Goal: Task Accomplishment & Management: Use online tool/utility

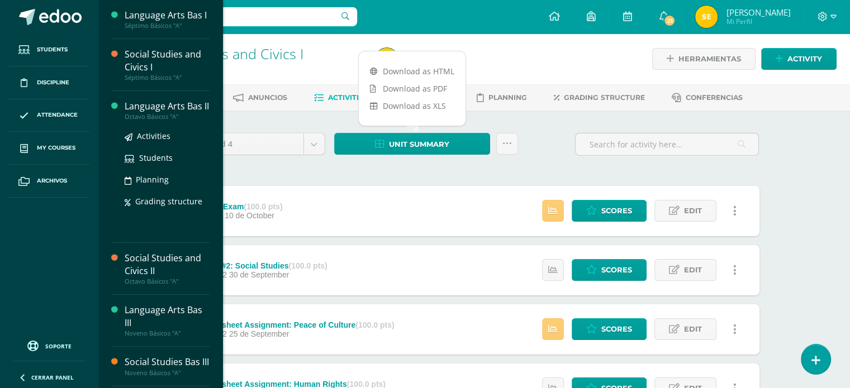
click at [171, 114] on div "Octavo Básicos "A"" at bounding box center [167, 117] width 85 height 8
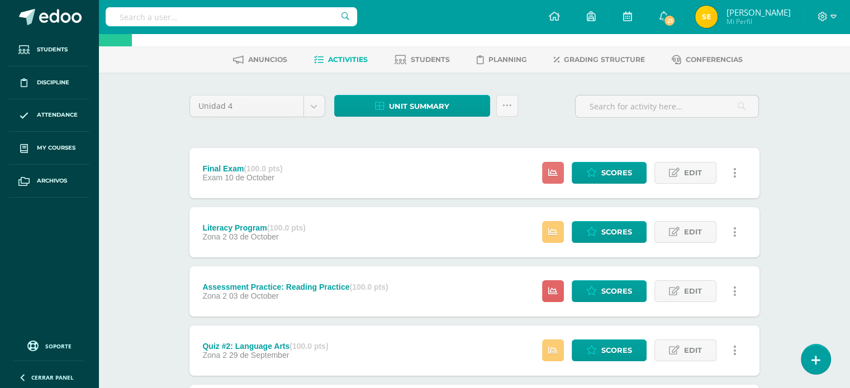
scroll to position [41, 0]
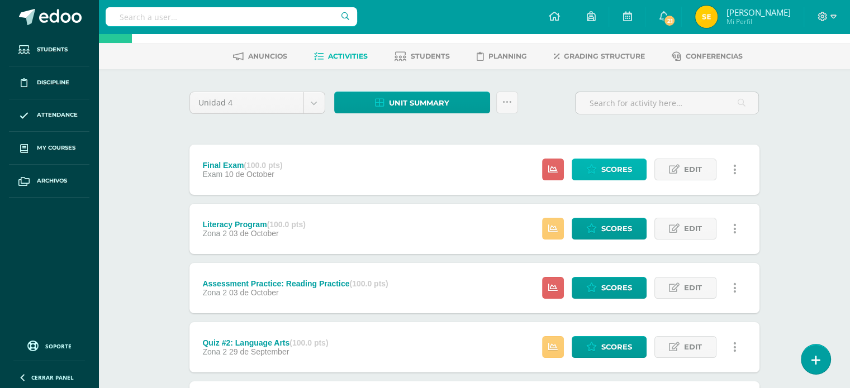
click at [611, 173] on span "Scores" at bounding box center [616, 169] width 31 height 21
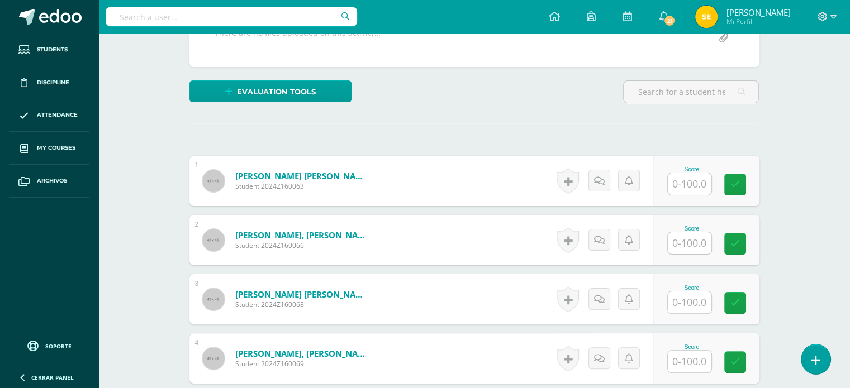
scroll to position [234, 0]
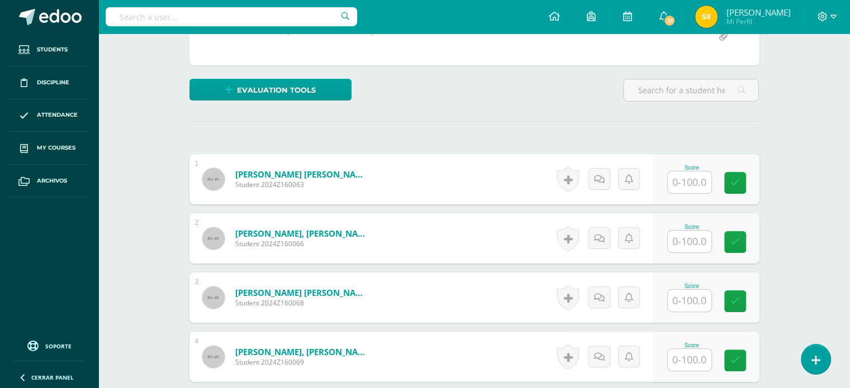
click at [690, 191] on input "text" at bounding box center [690, 183] width 44 height 22
type input "0"
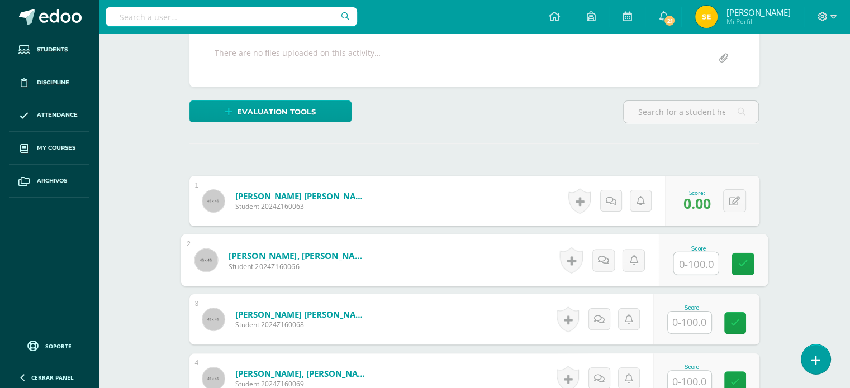
scroll to position [214, 0]
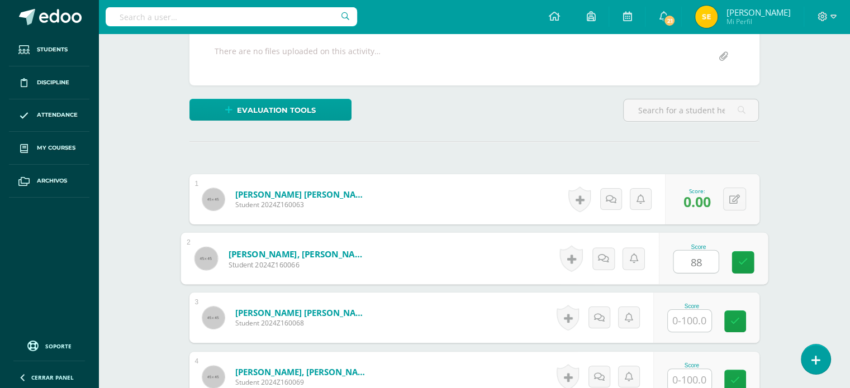
type input "88"
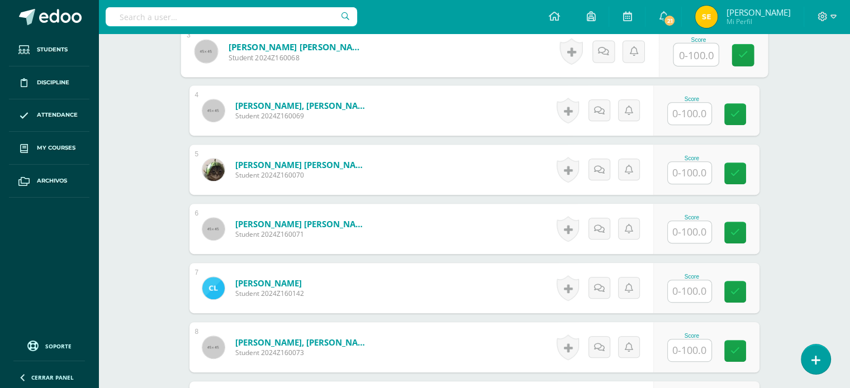
scroll to position [482, 0]
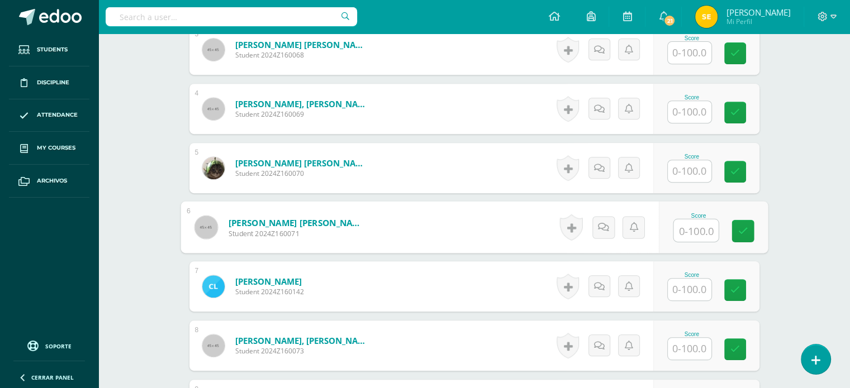
click at [697, 232] on input "text" at bounding box center [695, 231] width 45 height 22
type input "70"
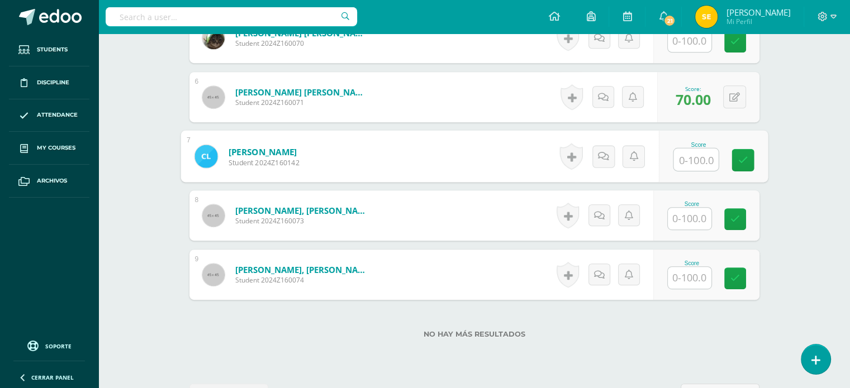
scroll to position [635, 0]
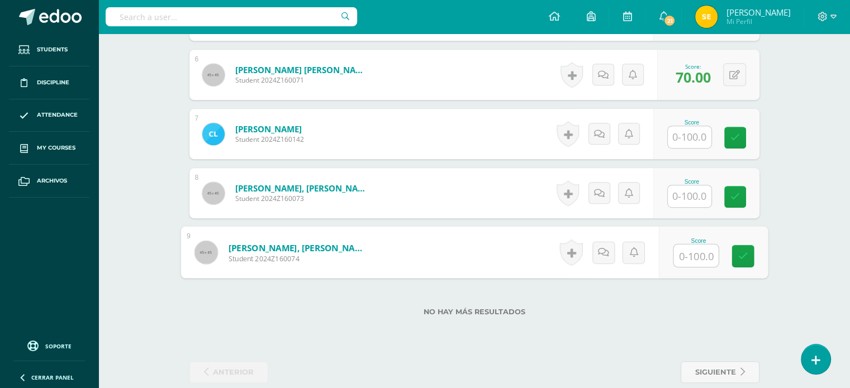
click at [688, 265] on input "text" at bounding box center [695, 256] width 45 height 22
type input "66"
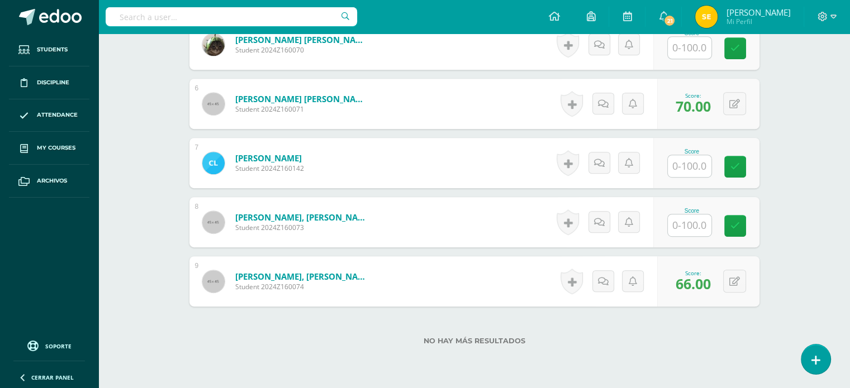
scroll to position [603, 0]
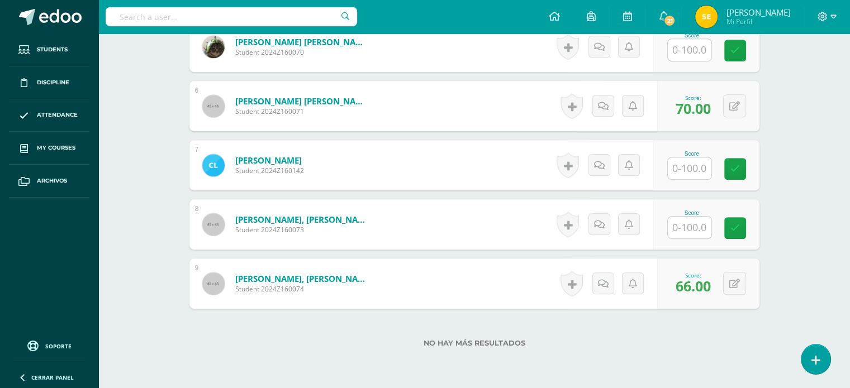
click at [695, 230] on input "text" at bounding box center [690, 228] width 44 height 22
type input "76"
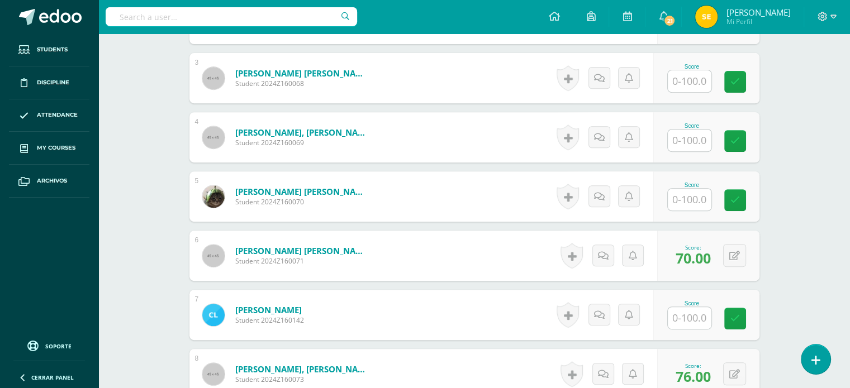
scroll to position [454, 0]
click at [705, 142] on input "text" at bounding box center [690, 141] width 44 height 22
type input "88"
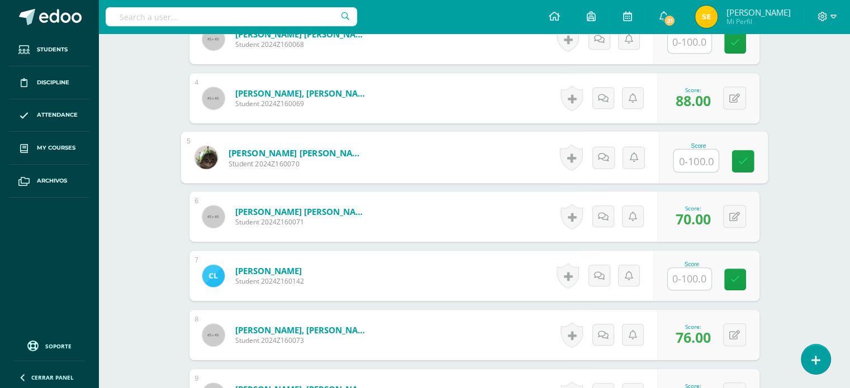
scroll to position [496, 0]
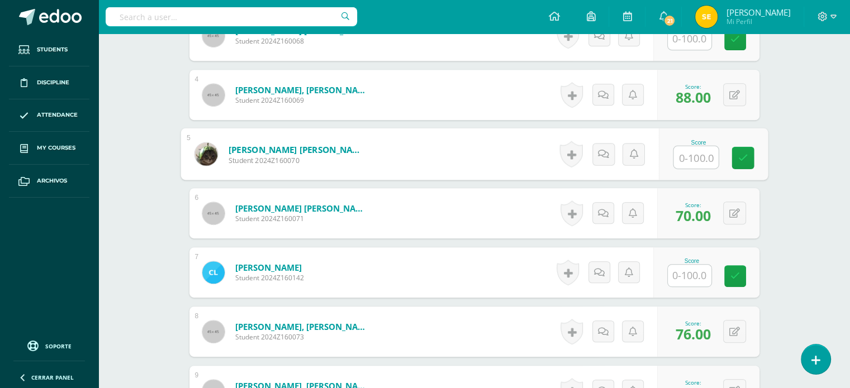
click at [675, 272] on input "text" at bounding box center [690, 276] width 44 height 22
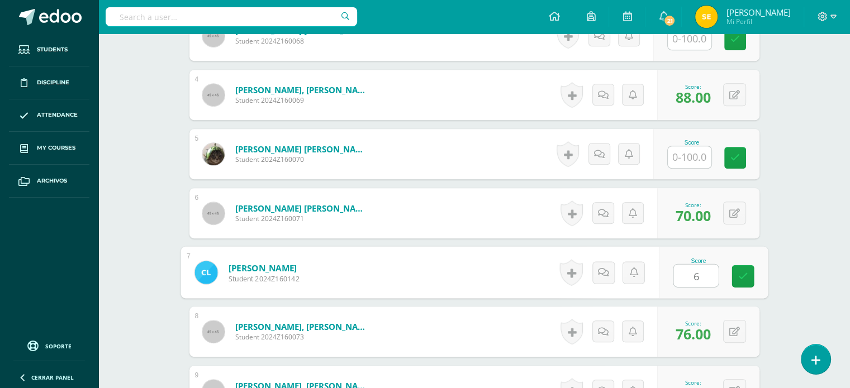
type input "60"
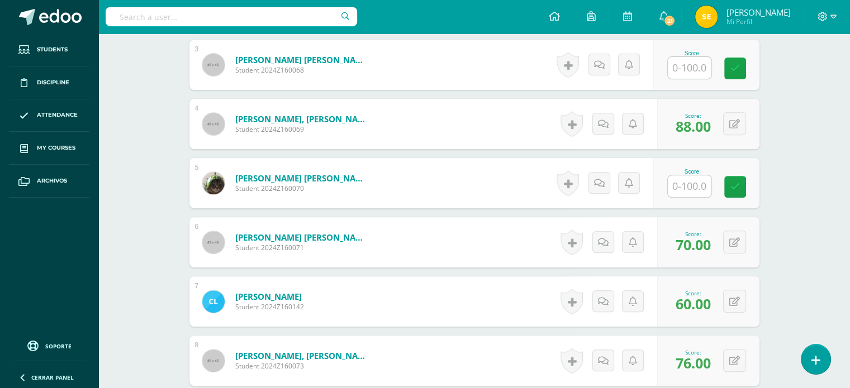
scroll to position [460, 0]
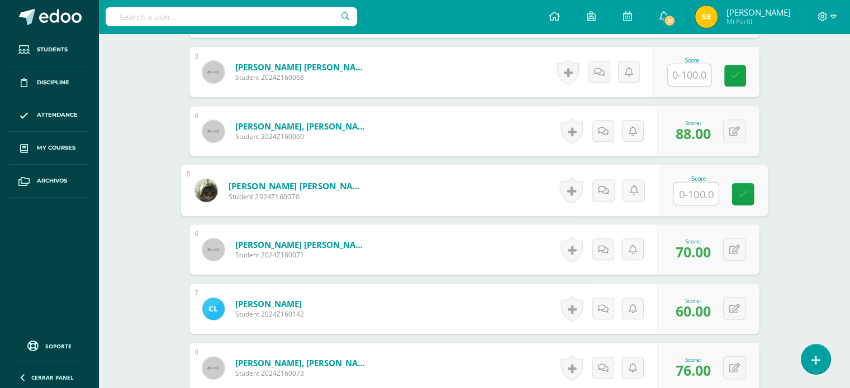
click at [687, 194] on input "text" at bounding box center [695, 194] width 45 height 22
type input "62"
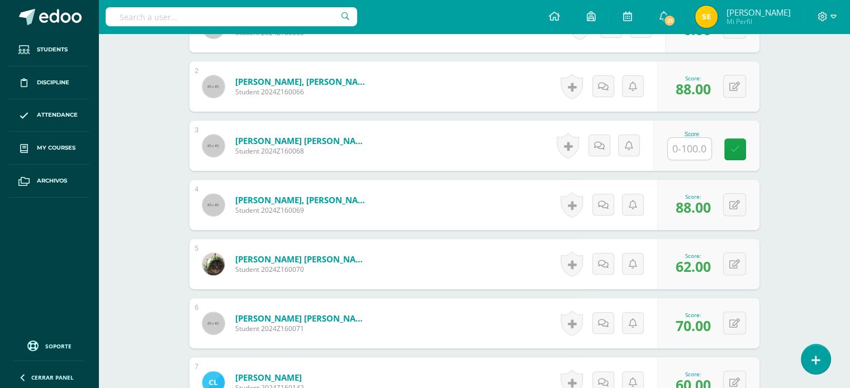
scroll to position [335, 0]
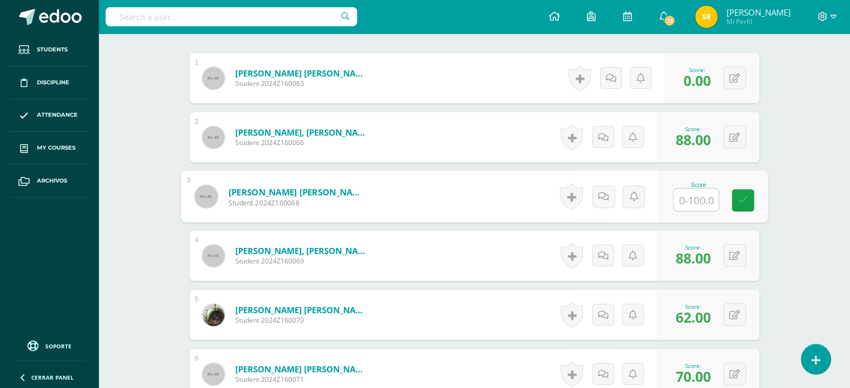
click at [685, 194] on input "text" at bounding box center [695, 200] width 45 height 22
type input "76"
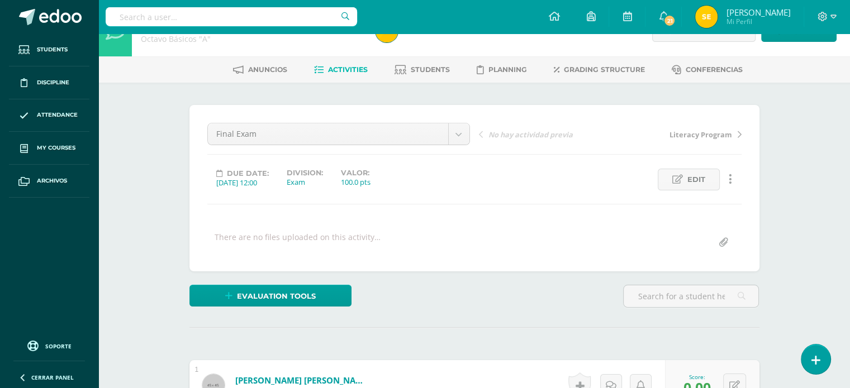
scroll to position [27, 0]
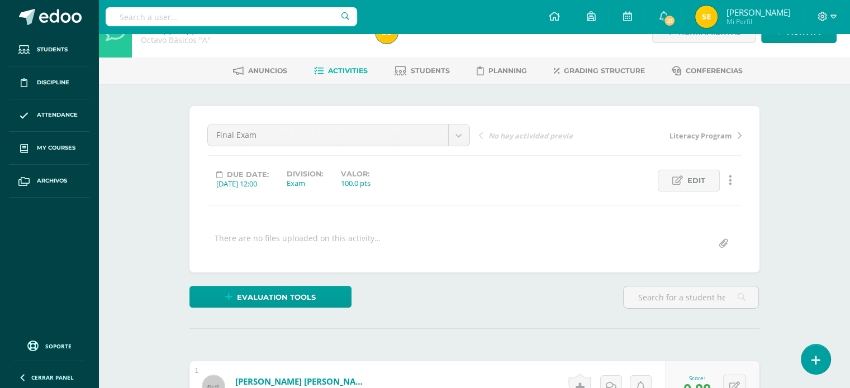
click at [350, 73] on span "Activities" at bounding box center [348, 70] width 40 height 8
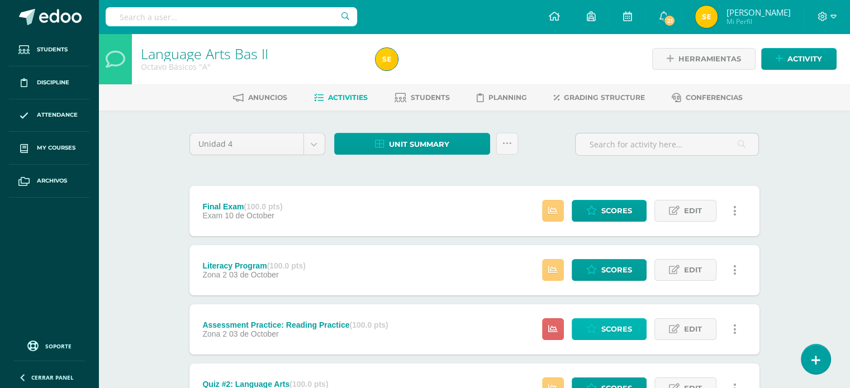
click at [583, 340] on link "Scores" at bounding box center [609, 329] width 75 height 22
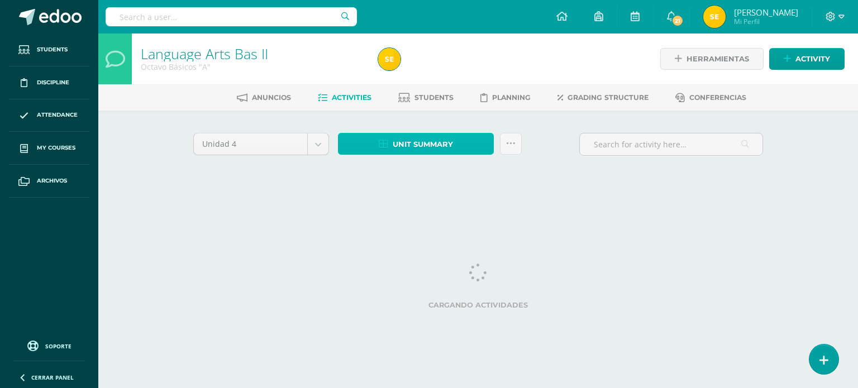
click at [418, 142] on span "Unit summary" at bounding box center [423, 144] width 60 height 21
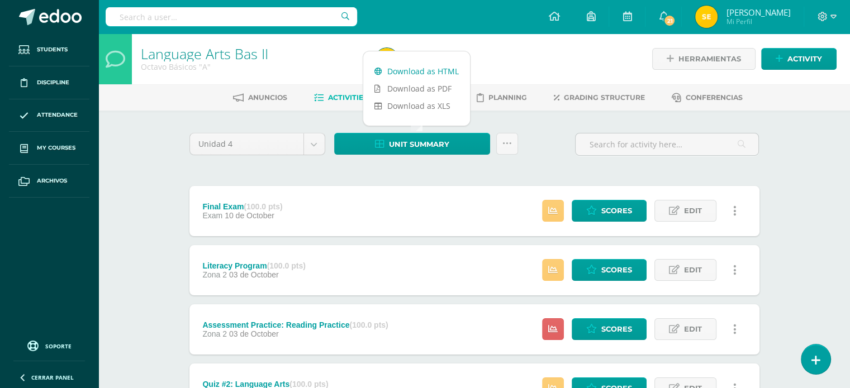
click at [427, 72] on link "Download as HTML" at bounding box center [416, 71] width 107 height 17
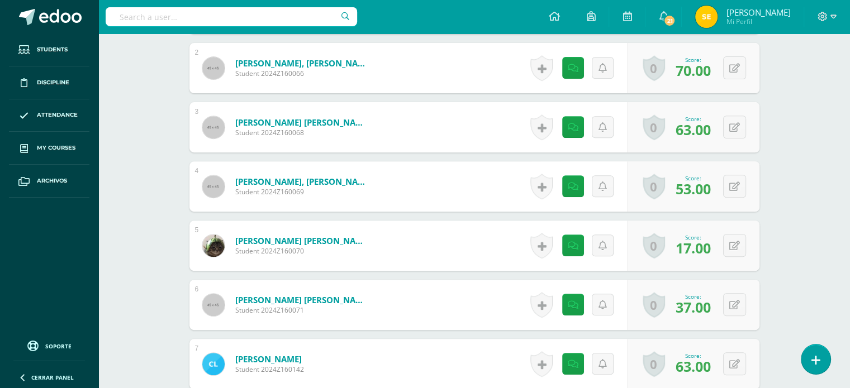
scroll to position [458, 0]
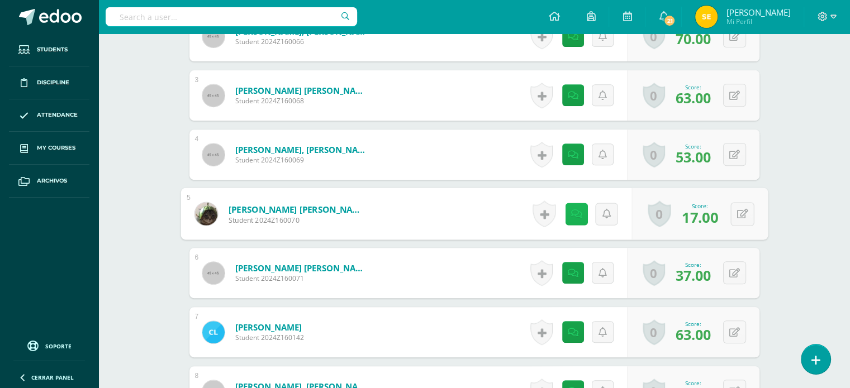
click at [565, 211] on link at bounding box center [576, 214] width 22 height 22
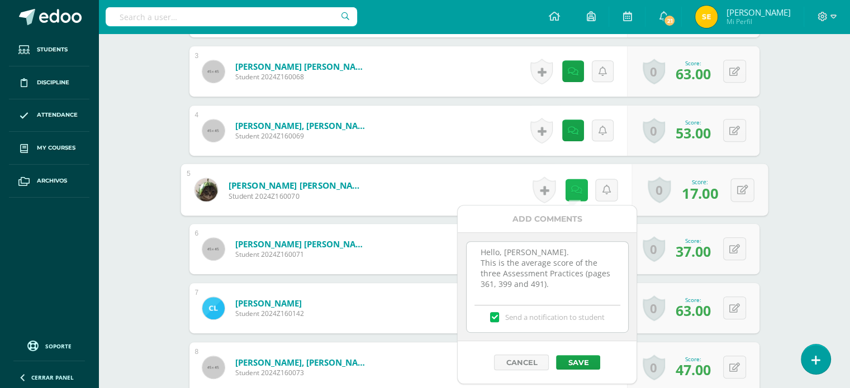
scroll to position [482, 0]
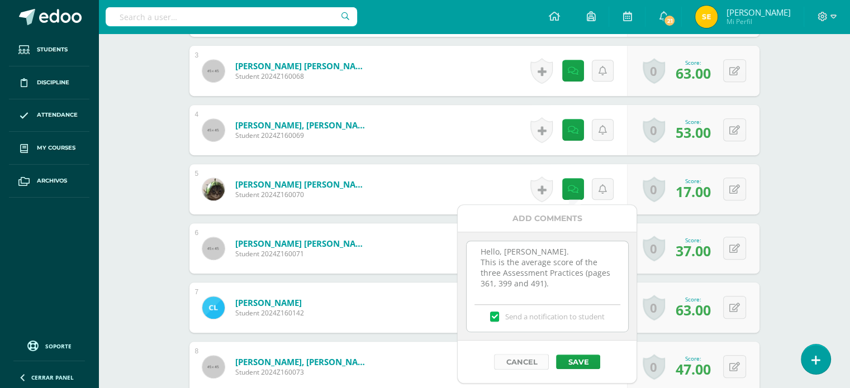
click at [534, 360] on button "Cancel" at bounding box center [521, 362] width 55 height 16
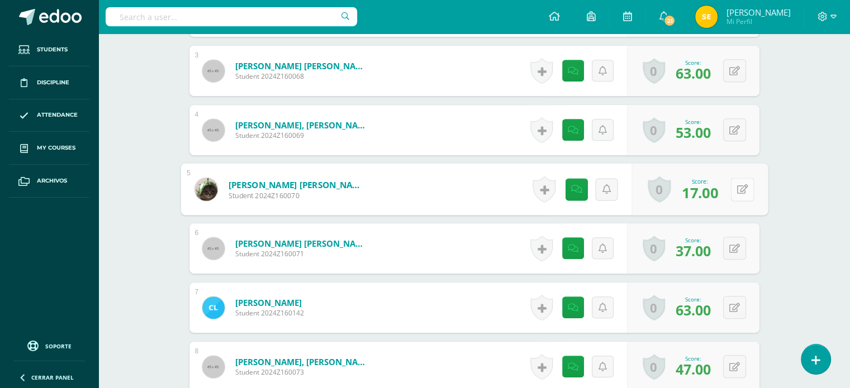
click at [734, 182] on button at bounding box center [741, 189] width 23 height 23
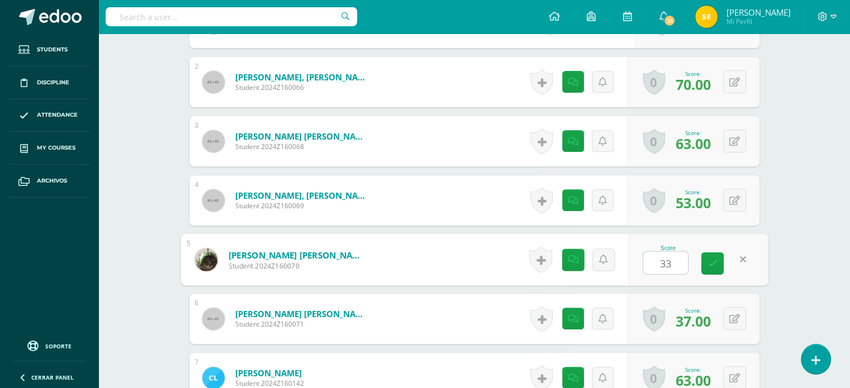
scroll to position [411, 0]
click at [739, 259] on icon at bounding box center [741, 259] width 11 height 9
type input "3"
type input "27"
click at [716, 267] on link at bounding box center [712, 264] width 22 height 22
